Goal: Use online tool/utility: Utilize a website feature to perform a specific function

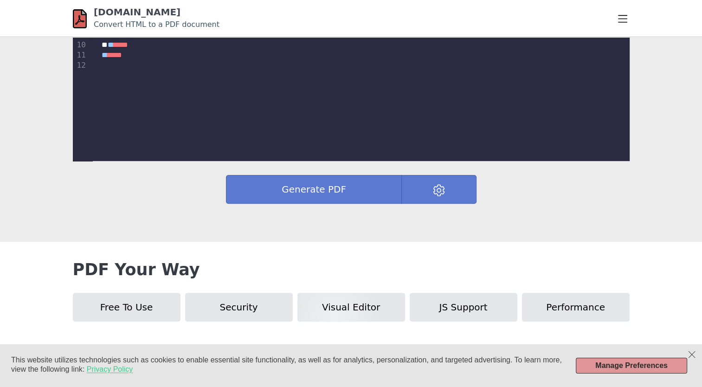
scroll to position [418, 0]
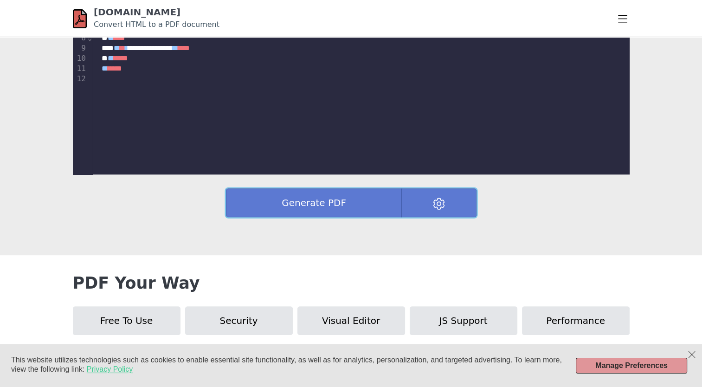
click at [422, 200] on button at bounding box center [438, 202] width 75 height 29
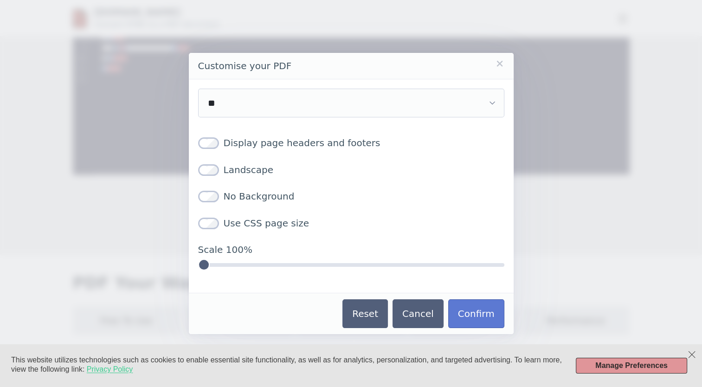
click at [501, 64] on link "Close" at bounding box center [499, 63] width 9 height 9
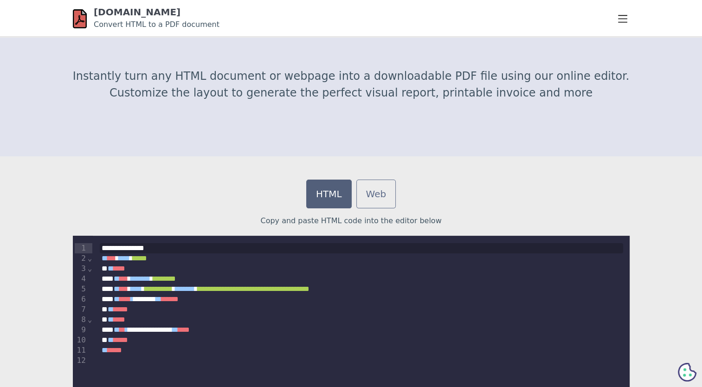
scroll to position [139, 0]
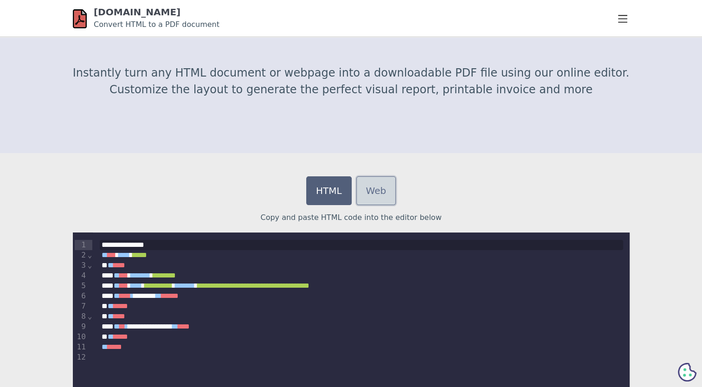
click at [386, 185] on link "Web" at bounding box center [376, 190] width 40 height 29
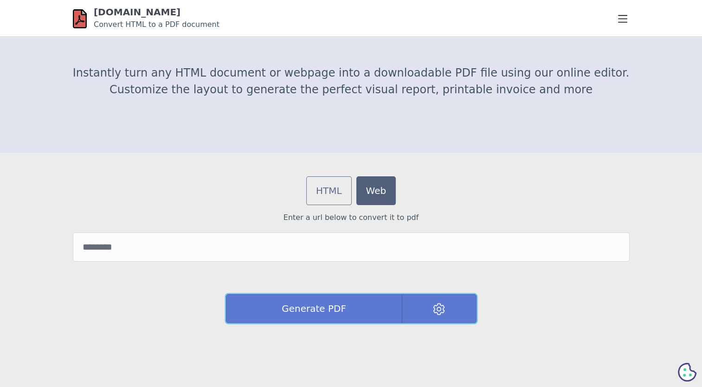
click at [337, 301] on button "Generate PDF" at bounding box center [314, 308] width 176 height 29
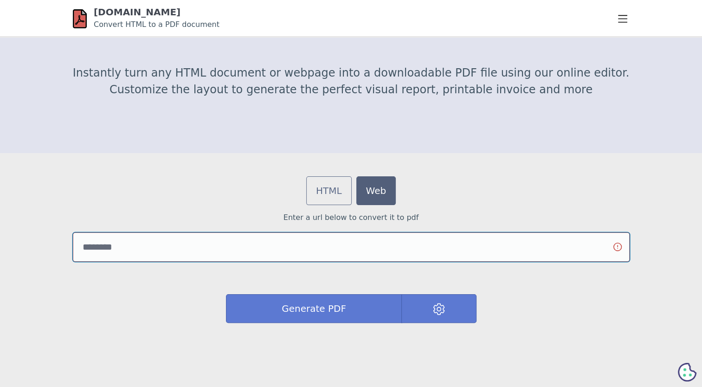
click at [310, 249] on input "url" at bounding box center [351, 247] width 557 height 29
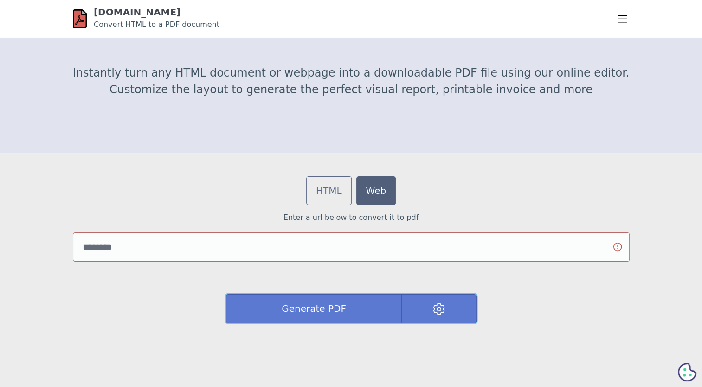
click at [429, 310] on button at bounding box center [438, 308] width 75 height 29
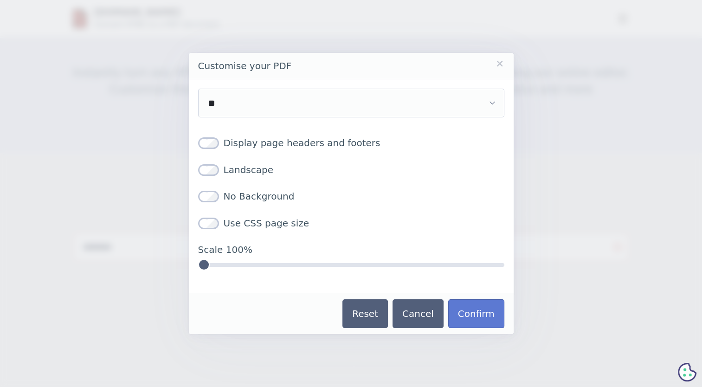
click at [502, 64] on link "Close" at bounding box center [499, 63] width 9 height 9
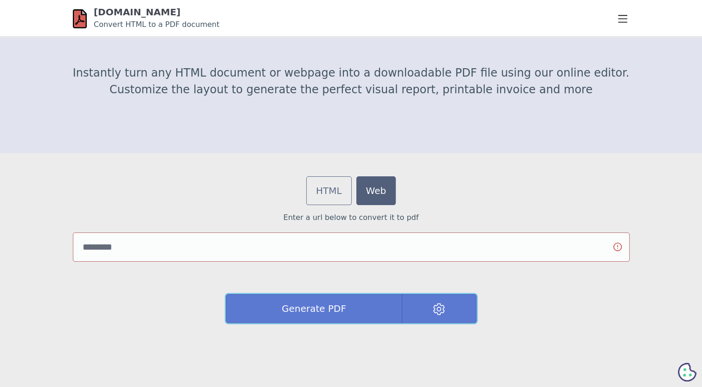
click at [376, 313] on button "Generate PDF" at bounding box center [314, 308] width 176 height 29
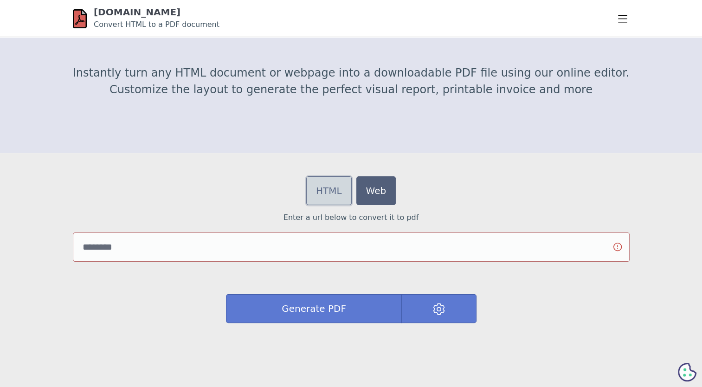
click at [327, 179] on link "HTML" at bounding box center [328, 190] width 45 height 29
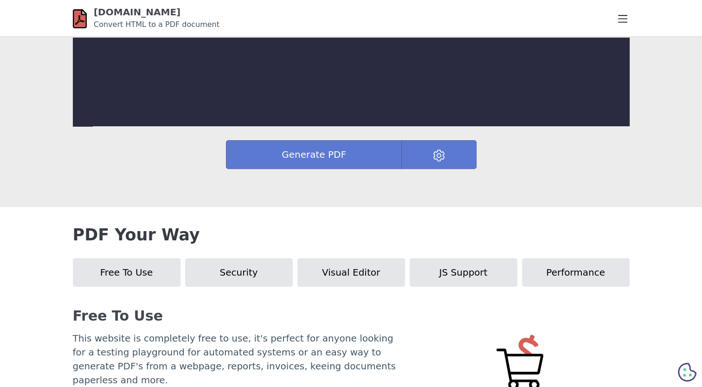
scroll to position [464, 0]
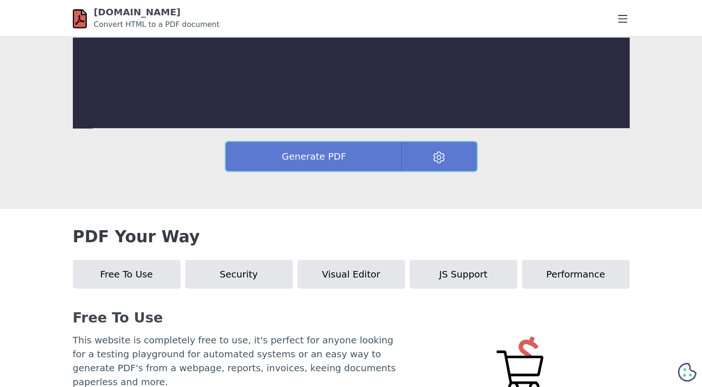
drag, startPoint x: 438, startPoint y: 153, endPoint x: 431, endPoint y: 153, distance: 7.0
click at [438, 153] on img at bounding box center [439, 157] width 12 height 12
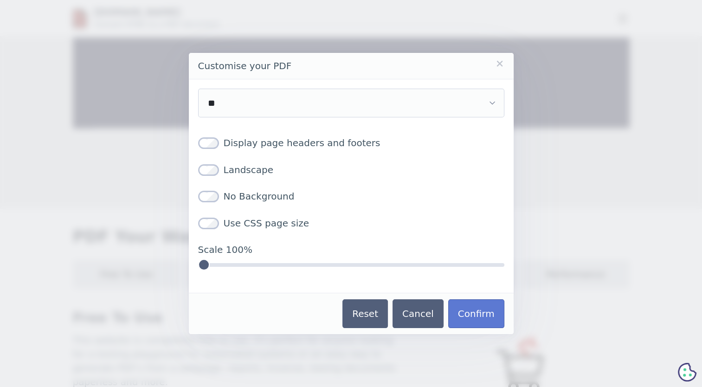
click at [505, 61] on header "Customise your PDF" at bounding box center [351, 66] width 325 height 26
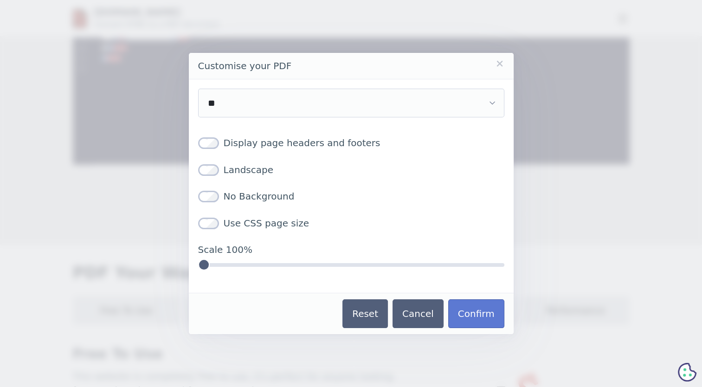
scroll to position [418, 0]
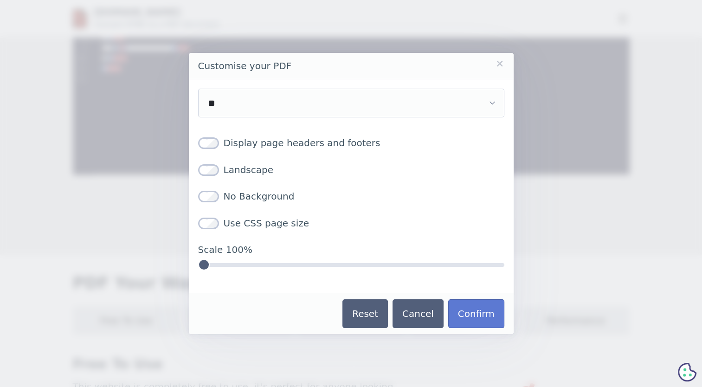
click at [497, 63] on link "Close" at bounding box center [499, 63] width 9 height 9
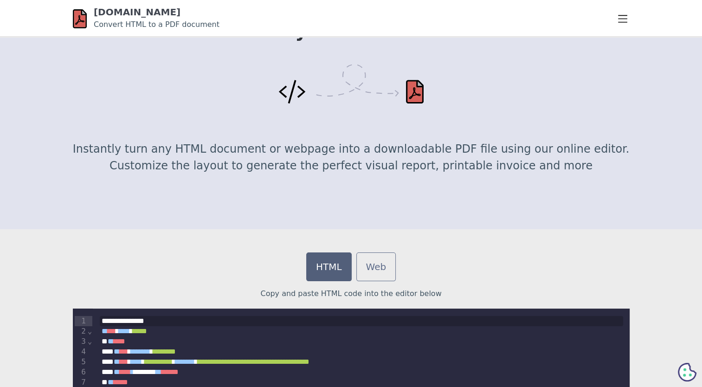
scroll to position [0, 0]
